Goal: Information Seeking & Learning: Find specific fact

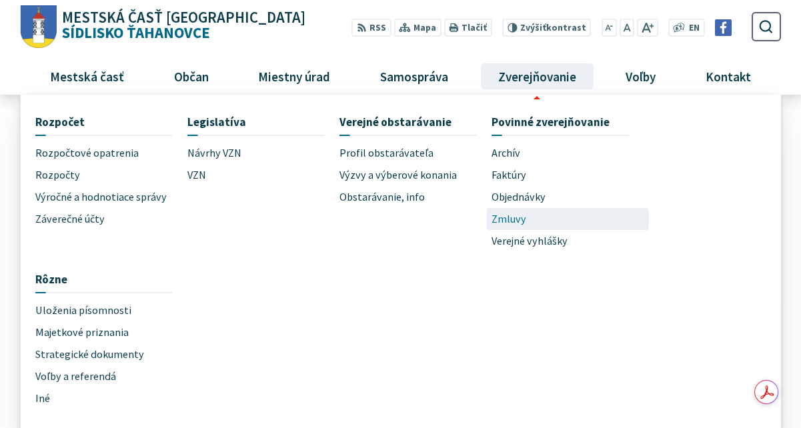
click at [504, 222] on span "Zmluvy" at bounding box center [509, 219] width 35 height 22
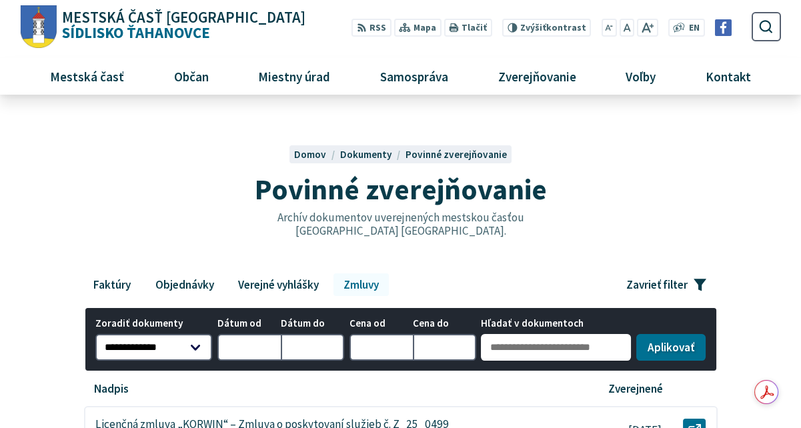
click at [491, 349] on input "Hľadať v dokumentoch" at bounding box center [556, 347] width 150 height 27
type input "********"
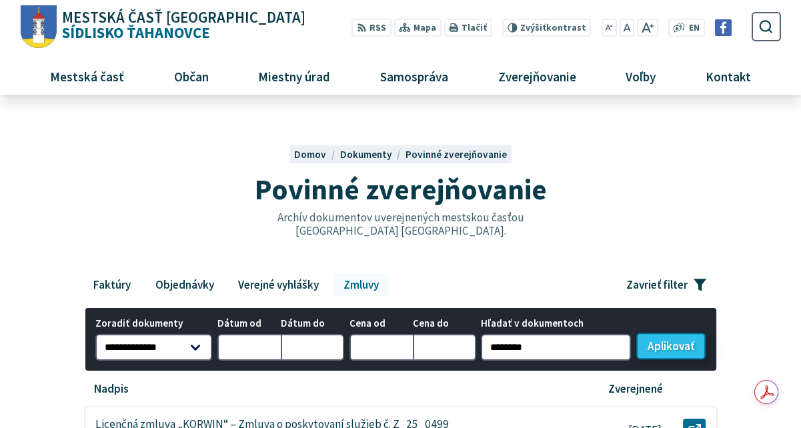
click at [683, 349] on button "Aplikovať vybrané filtre" at bounding box center [670, 346] width 69 height 27
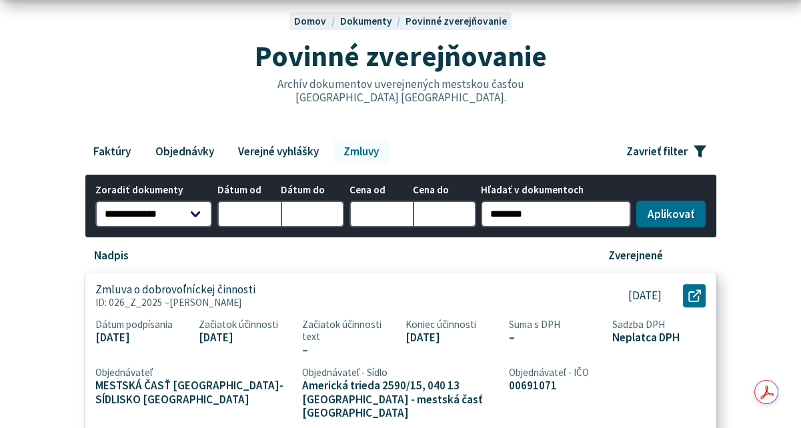
click at [225, 302] on span "Majerská Milada" at bounding box center [205, 302] width 73 height 13
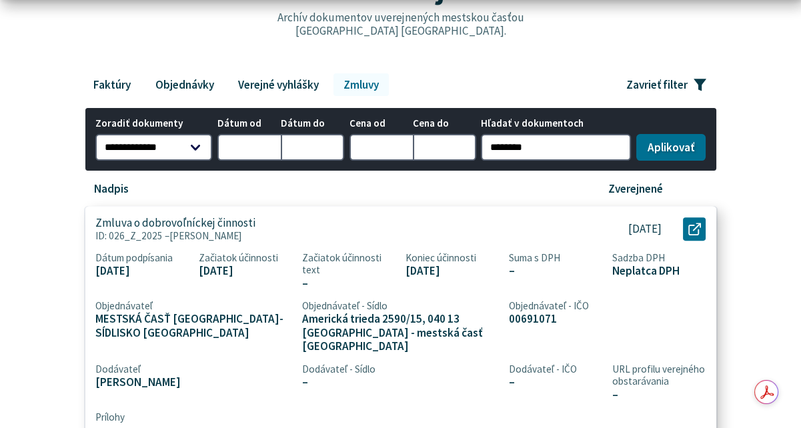
scroll to position [333, 0]
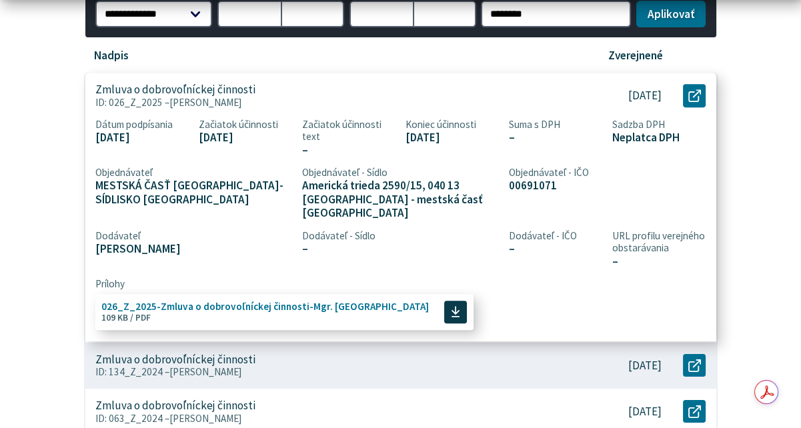
click at [325, 309] on span "026_Z_2025-Zmluva o dobrovoľníckej činnosti-Mgr. Majerská Veľkosť a typ súboru …" at bounding box center [264, 311] width 327 height 31
